Goal: Information Seeking & Learning: Learn about a topic

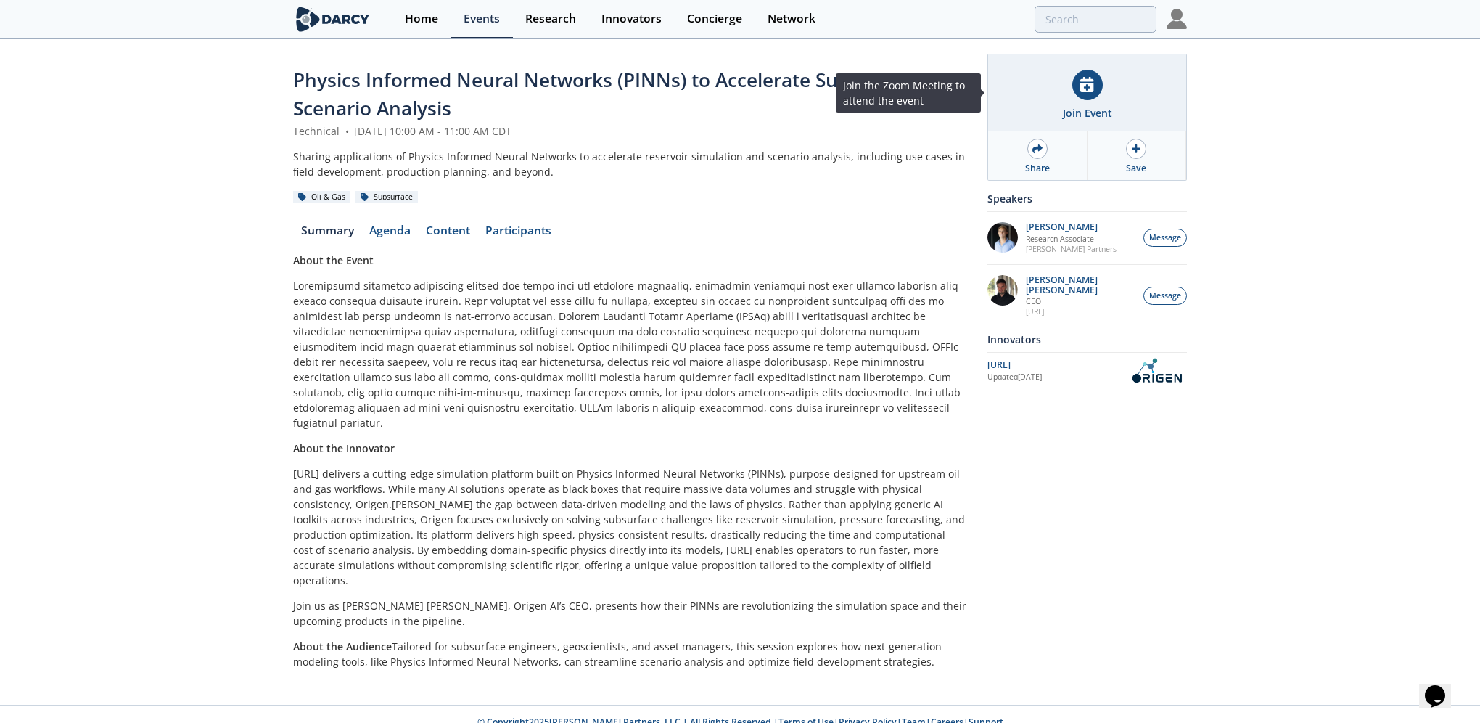
click at [1085, 89] on icon at bounding box center [1086, 84] width 13 height 15
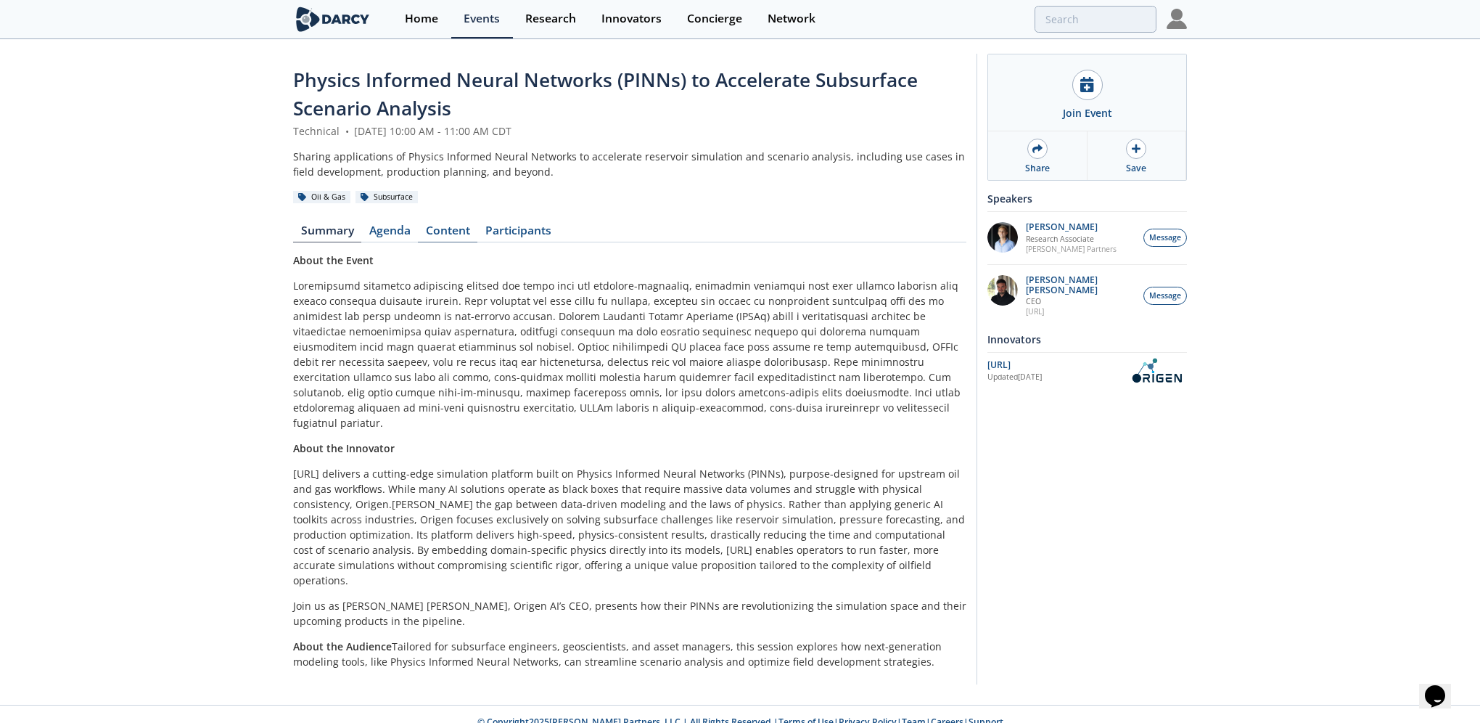
click at [435, 231] on link "Content" at bounding box center [447, 233] width 59 height 17
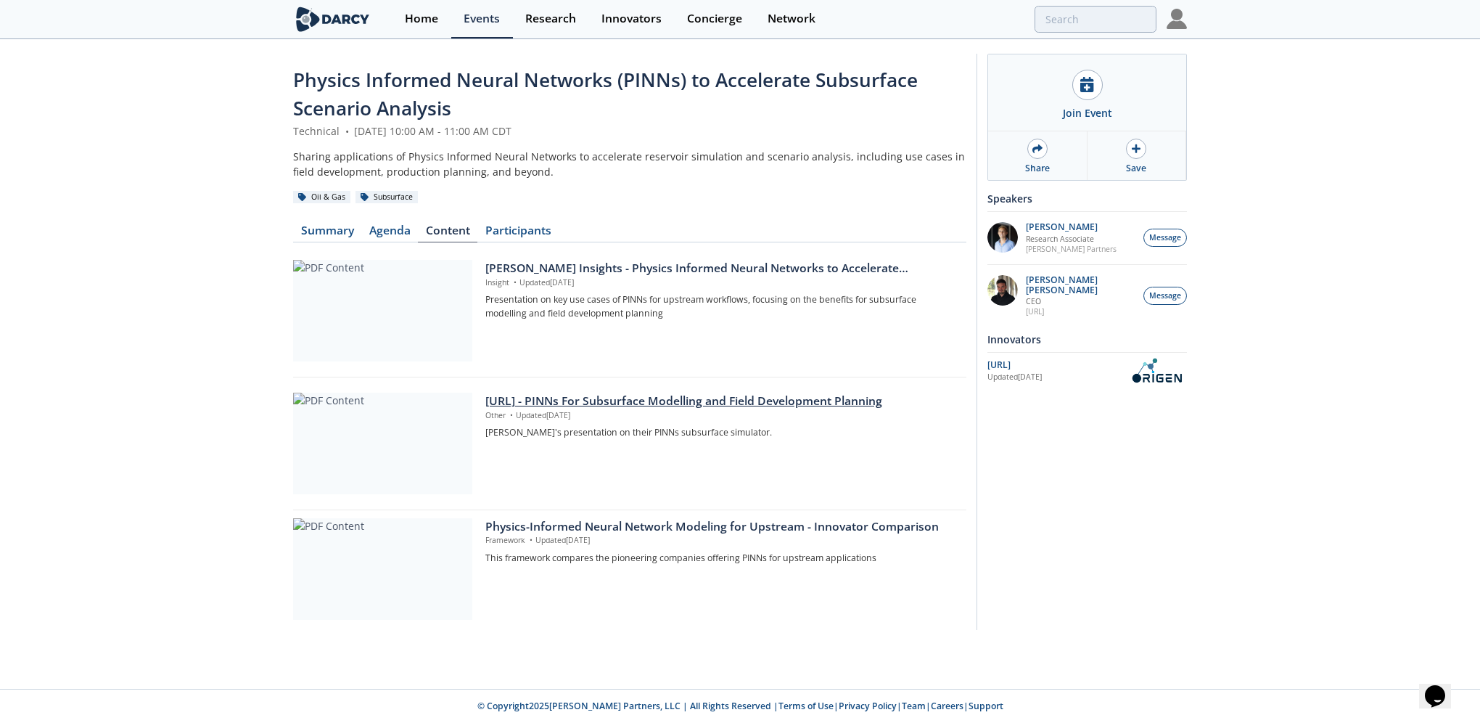
click at [607, 400] on div "[URL] - PINNs For Subsurface Modelling and Field Development Planning" at bounding box center [720, 401] width 471 height 17
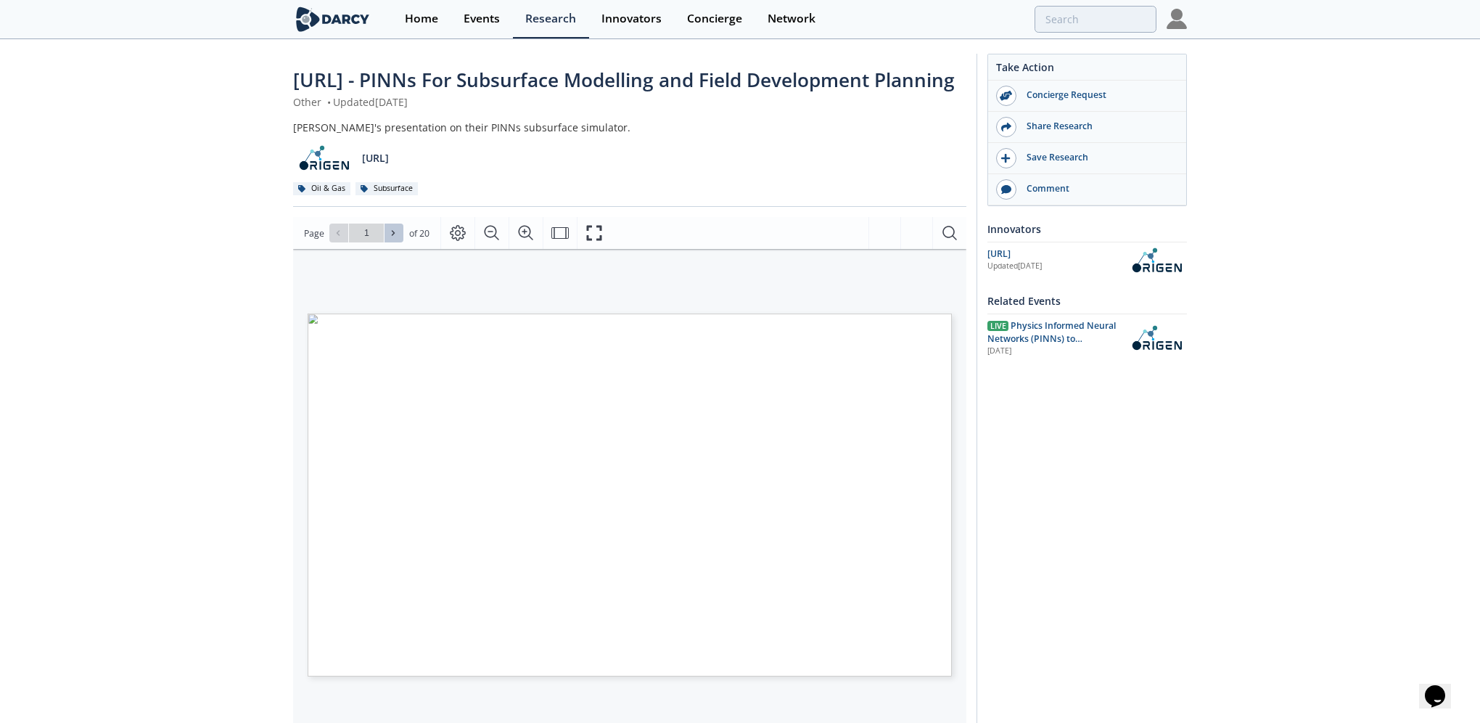
click at [389, 237] on icon at bounding box center [393, 233] width 9 height 9
type input "2"
click at [389, 237] on icon at bounding box center [393, 233] width 9 height 9
type input "3"
click at [389, 237] on icon at bounding box center [393, 233] width 9 height 9
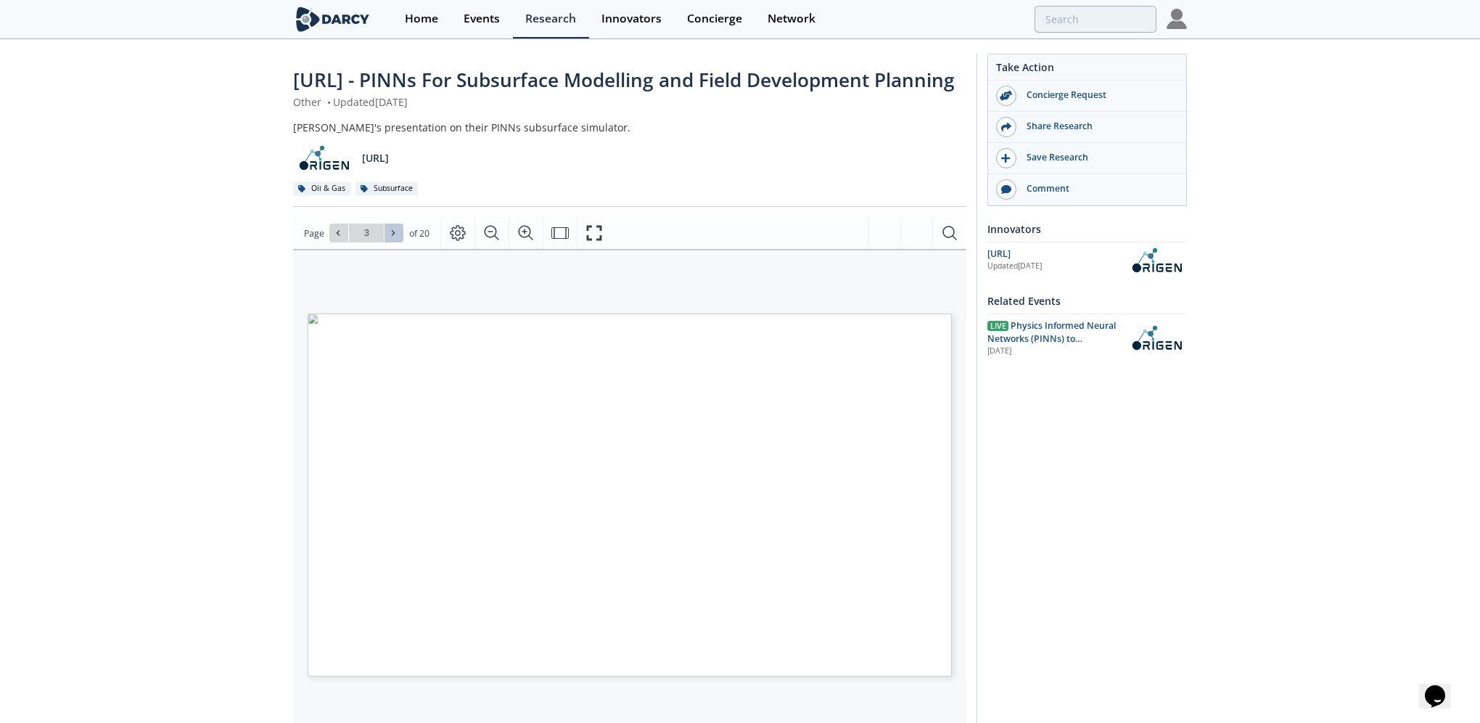
type input "4"
click at [389, 237] on icon at bounding box center [393, 233] width 9 height 9
type input "5"
click at [389, 237] on icon at bounding box center [393, 233] width 9 height 9
type input "6"
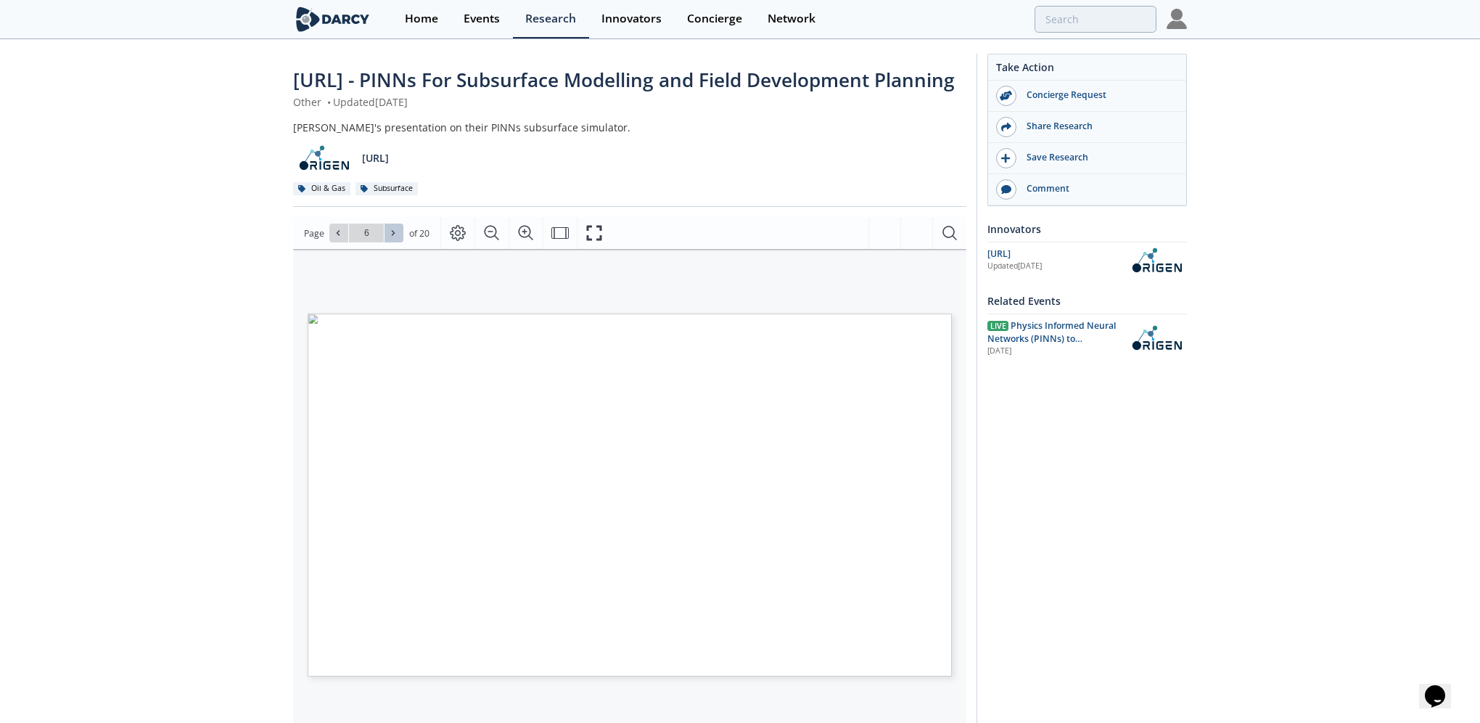
click at [389, 237] on icon at bounding box center [393, 233] width 9 height 9
type input "7"
click at [389, 237] on icon at bounding box center [393, 233] width 9 height 9
type input "8"
click at [389, 237] on icon at bounding box center [393, 233] width 9 height 9
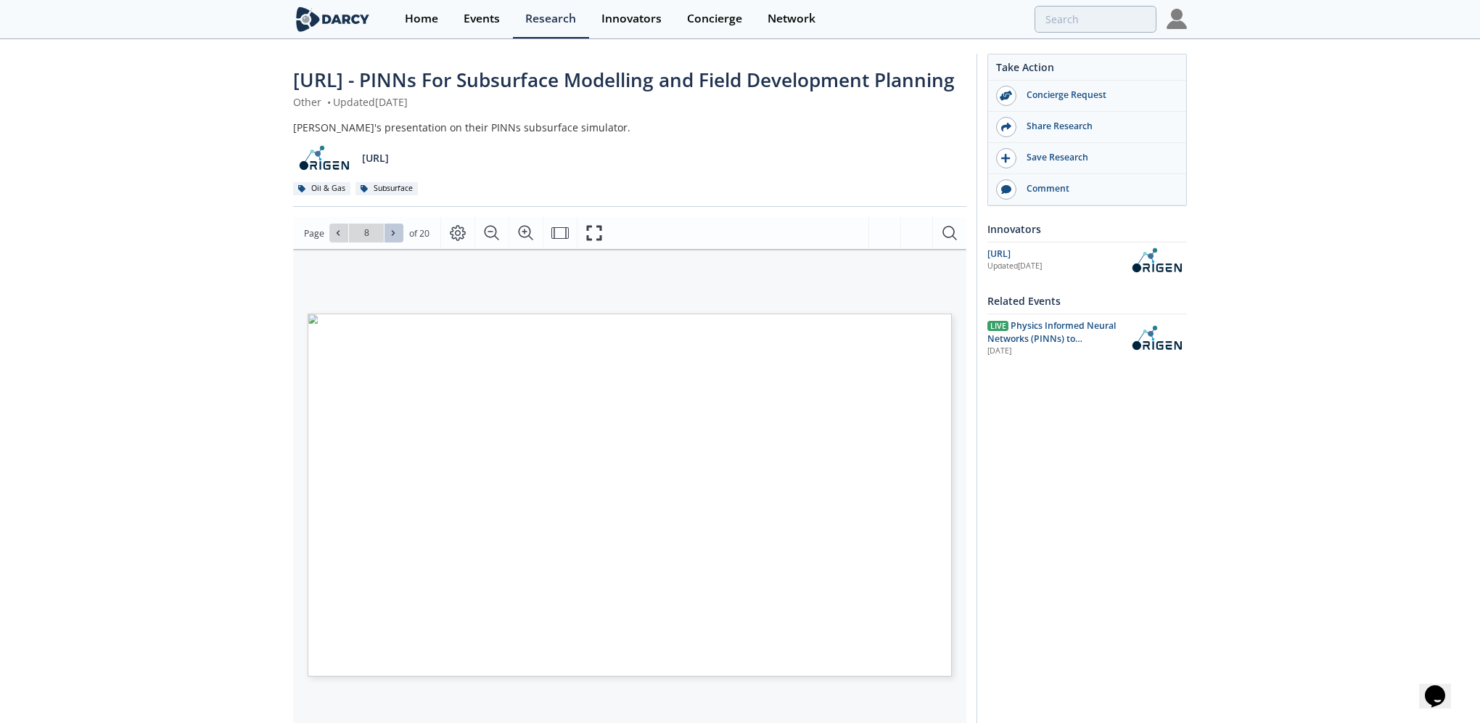
type input "9"
click at [389, 237] on icon at bounding box center [393, 233] width 9 height 9
type input "10"
click at [389, 237] on icon at bounding box center [393, 233] width 9 height 9
type input "11"
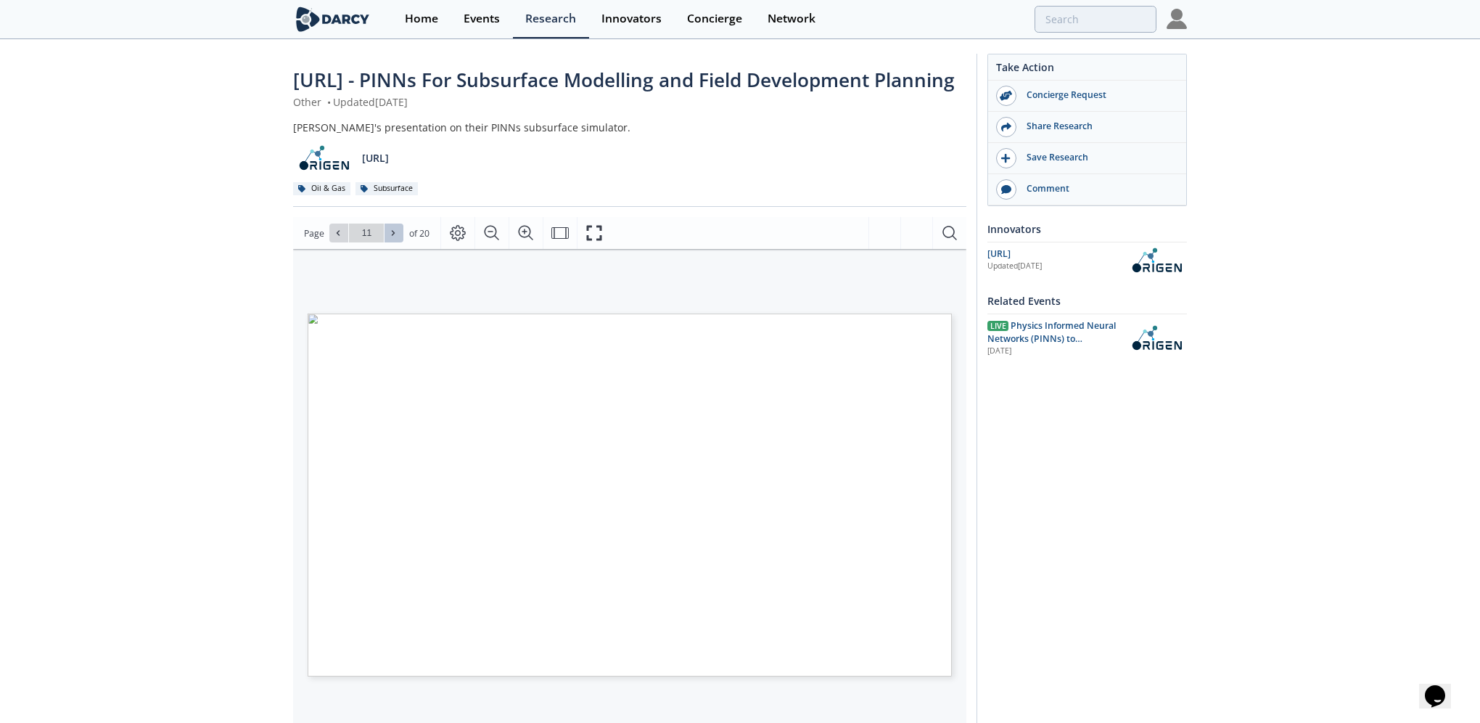
click at [389, 237] on icon at bounding box center [393, 233] width 9 height 9
type input "12"
click at [389, 237] on icon at bounding box center [393, 233] width 9 height 9
type input "13"
click at [389, 237] on icon at bounding box center [393, 233] width 9 height 9
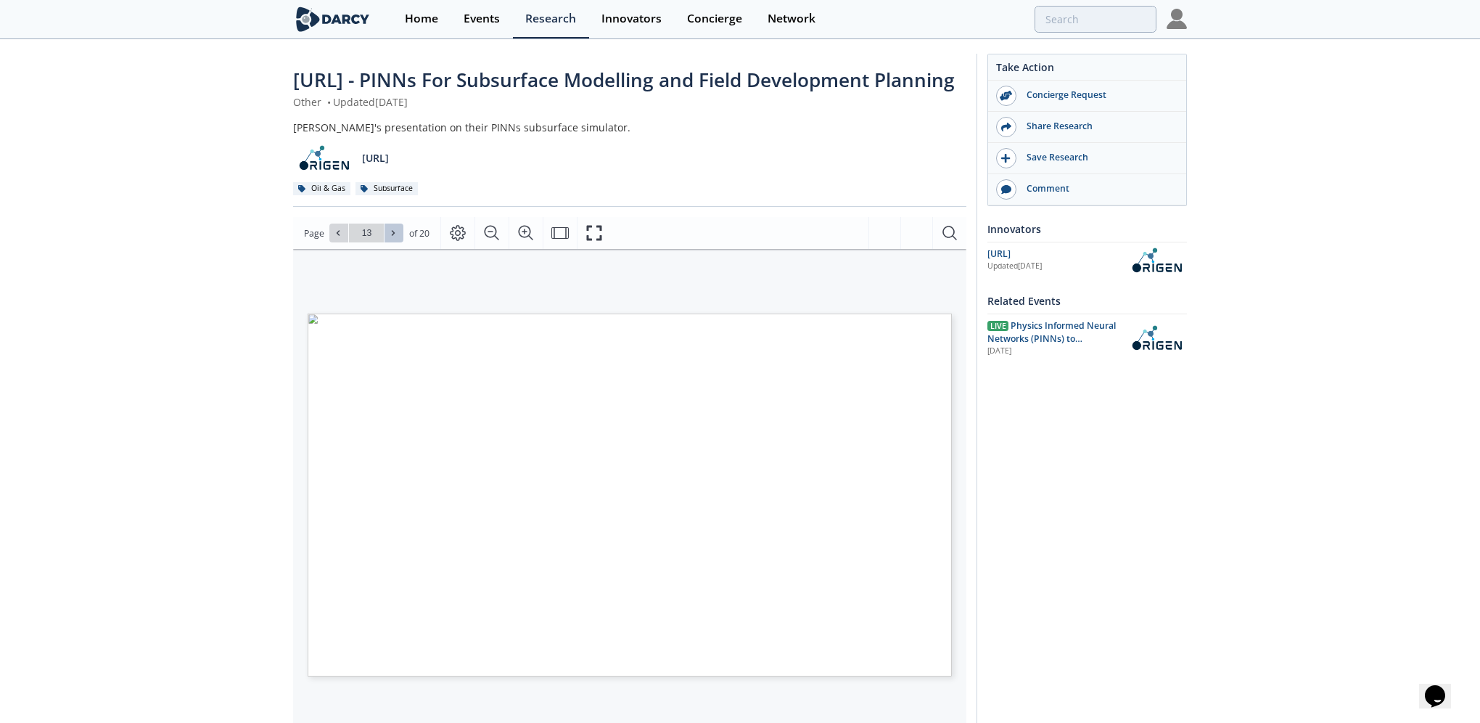
type input "14"
click at [389, 237] on icon at bounding box center [393, 233] width 9 height 9
type input "15"
click at [392, 236] on icon at bounding box center [393, 233] width 3 height 5
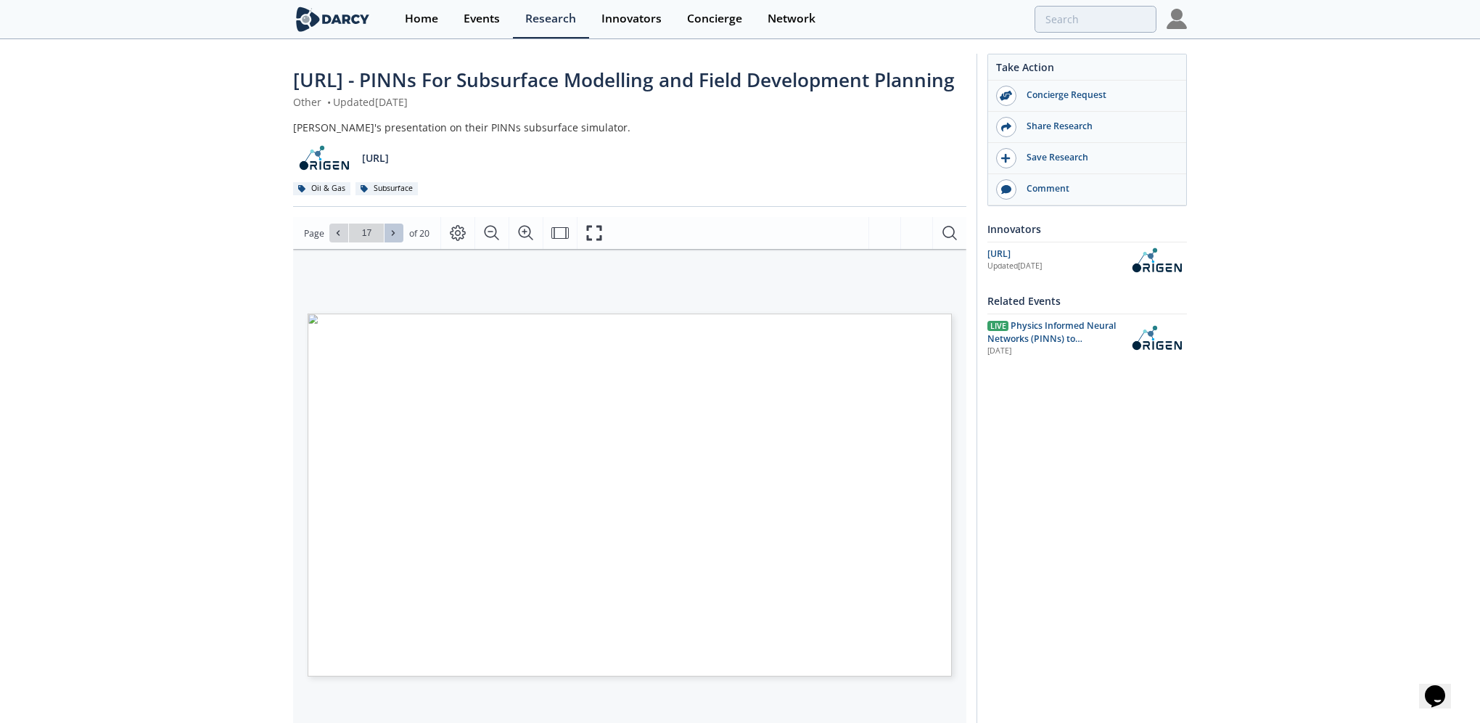
click at [392, 236] on icon at bounding box center [393, 233] width 3 height 5
click at [392, 242] on div "Go to Page 20" at bounding box center [366, 232] width 74 height 19
click at [334, 237] on icon at bounding box center [338, 233] width 9 height 9
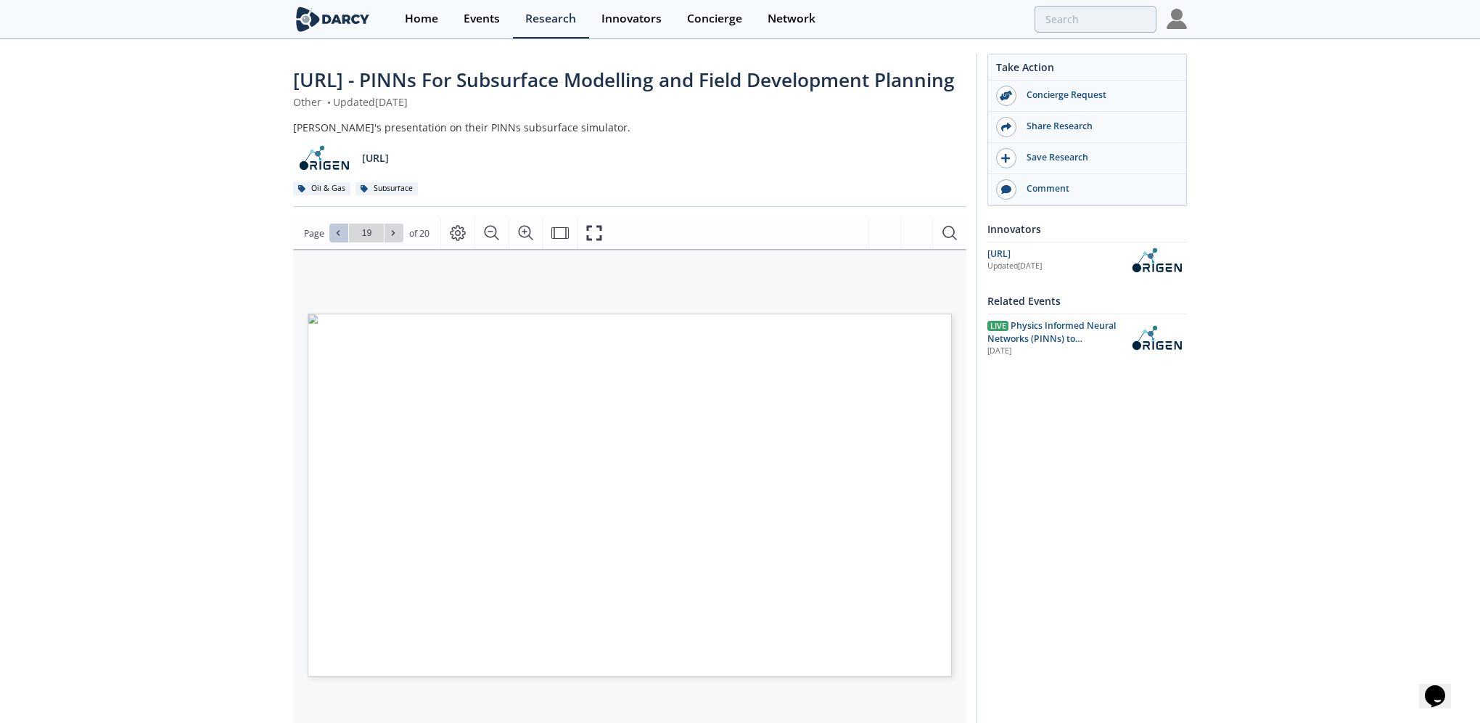
click at [334, 237] on icon at bounding box center [338, 233] width 9 height 9
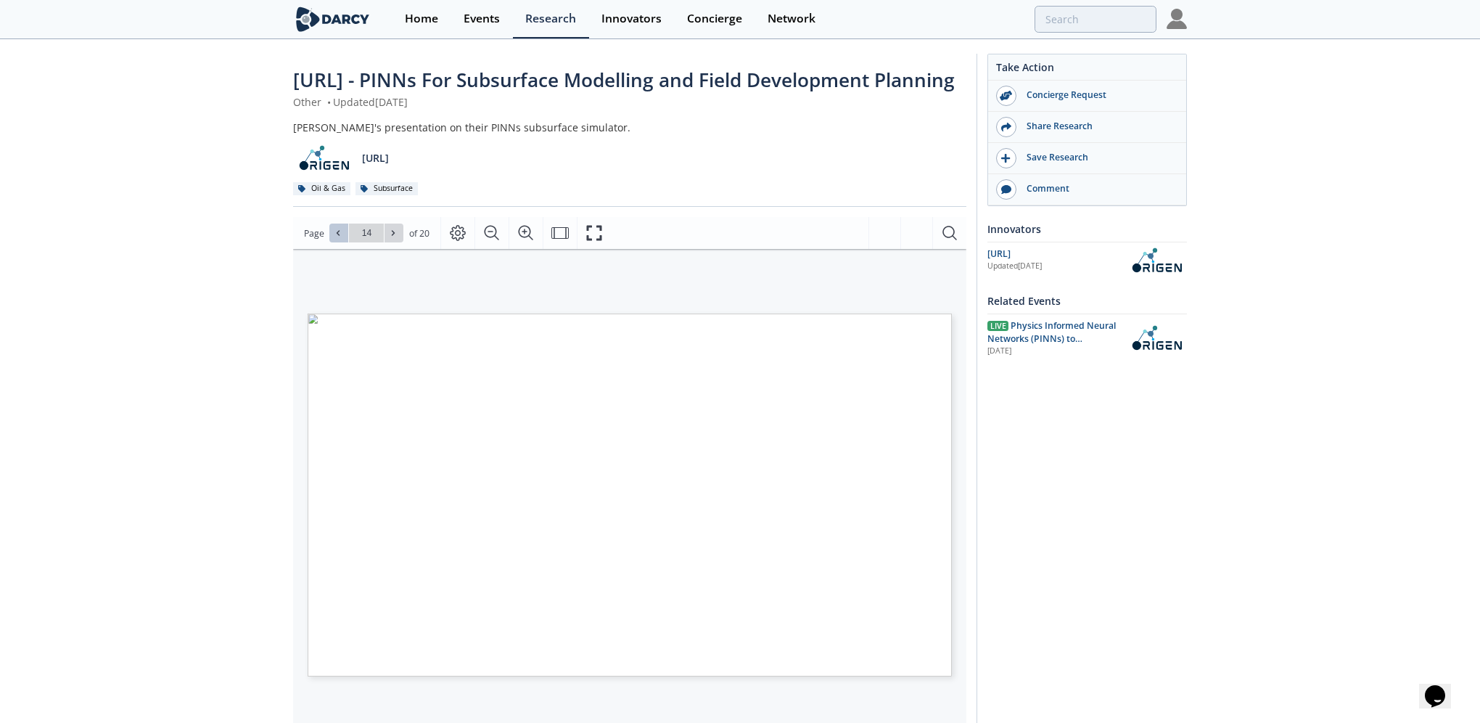
click at [334, 237] on icon at bounding box center [338, 233] width 9 height 9
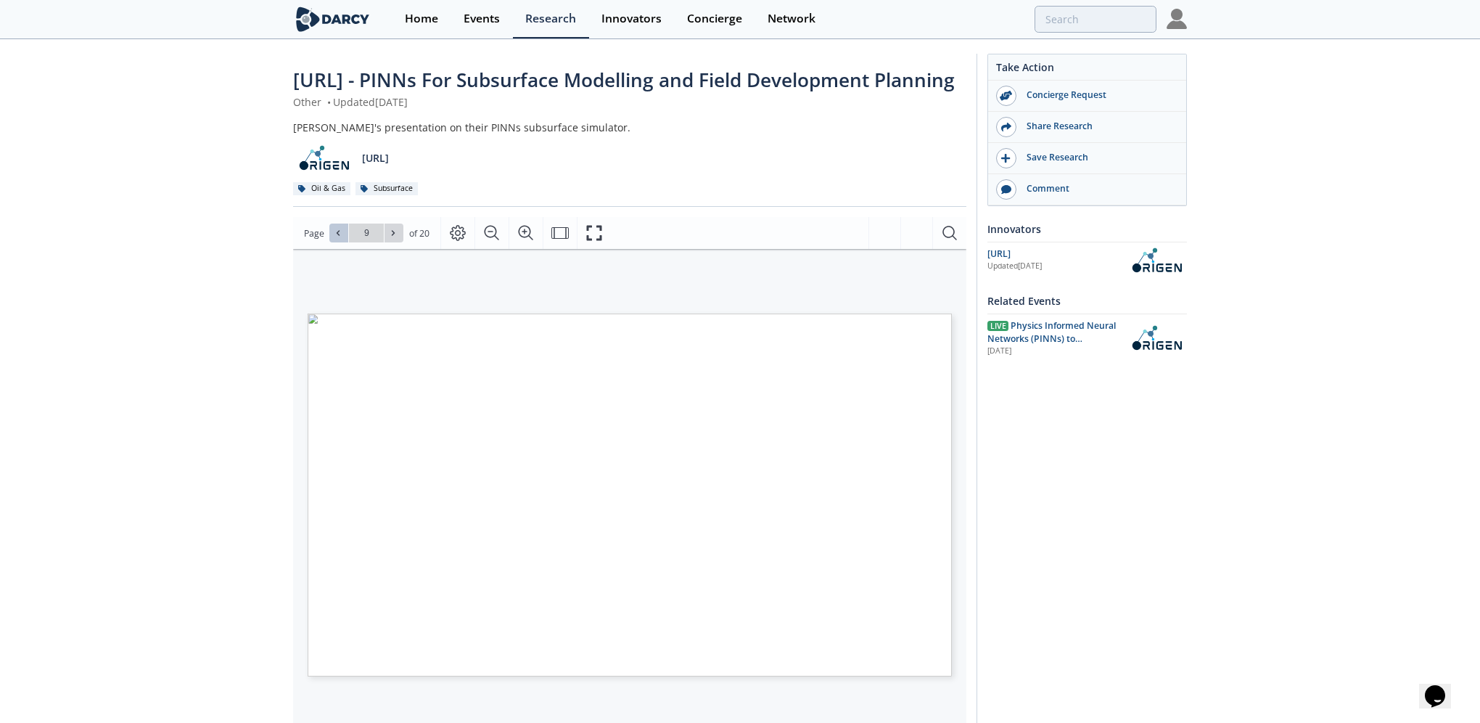
click at [334, 237] on icon at bounding box center [338, 233] width 9 height 9
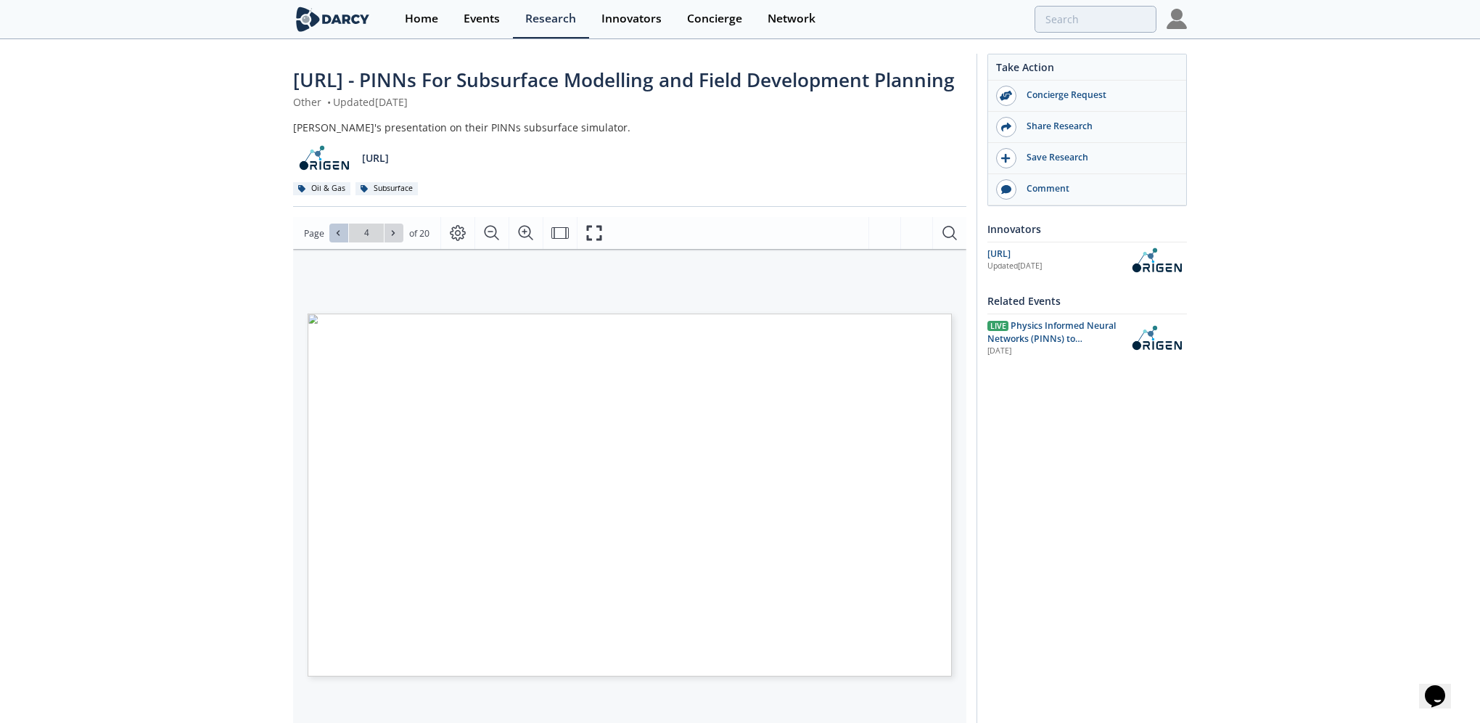
click at [334, 237] on icon at bounding box center [338, 233] width 9 height 9
type input "1"
click at [333, 242] on div "Go to Page 1" at bounding box center [366, 232] width 74 height 19
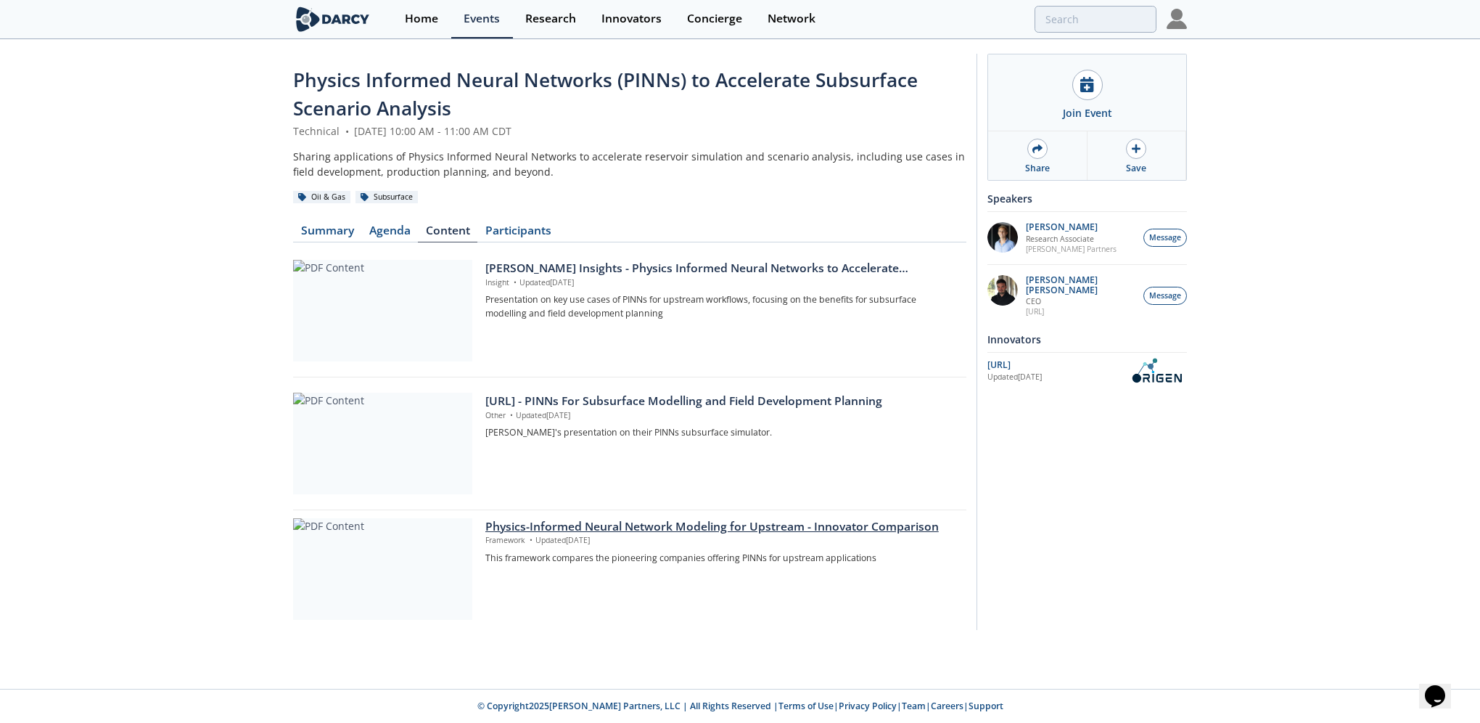
click at [660, 525] on div "Physics-Informed Neural Network Modeling for Upstream - Innovator Comparison" at bounding box center [720, 526] width 471 height 17
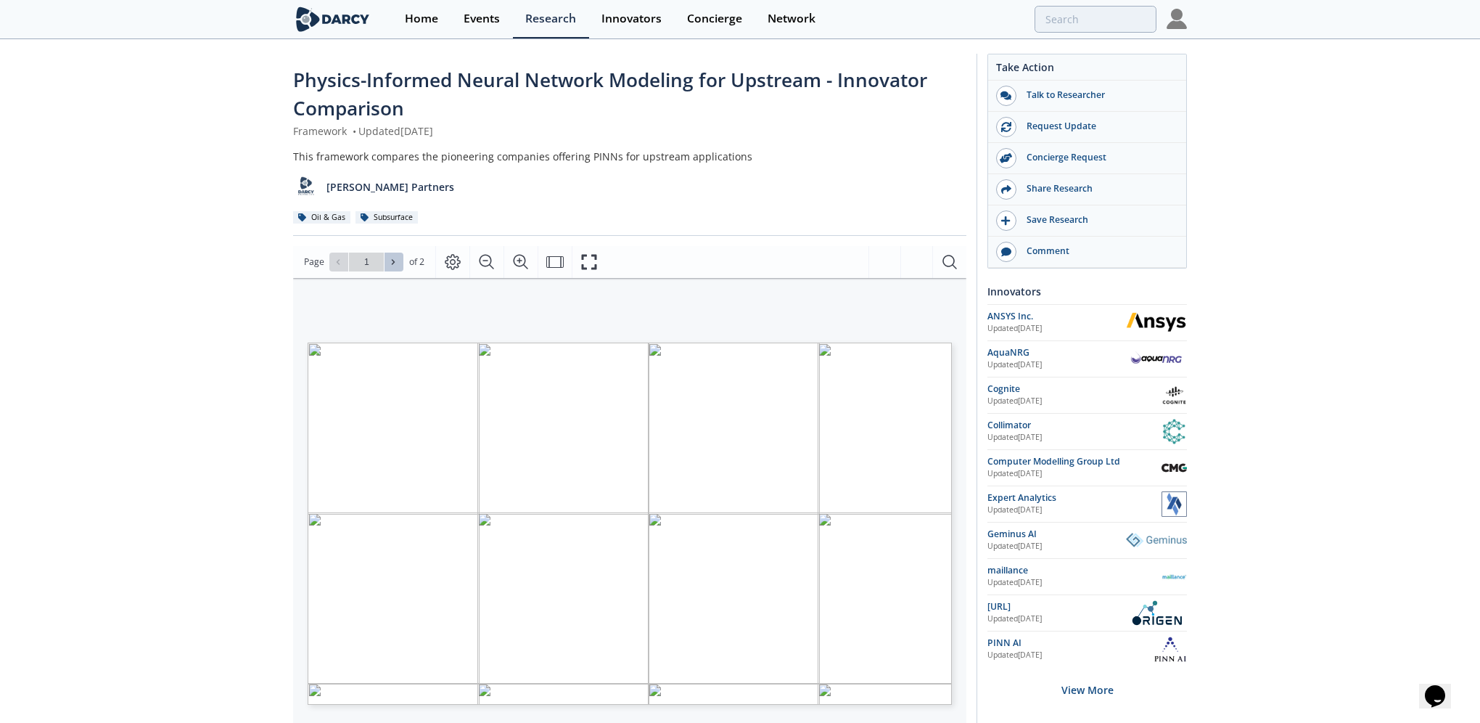
click at [387, 263] on button at bounding box center [394, 261] width 19 height 19
type input "2"
